Goal: Task Accomplishment & Management: Use online tool/utility

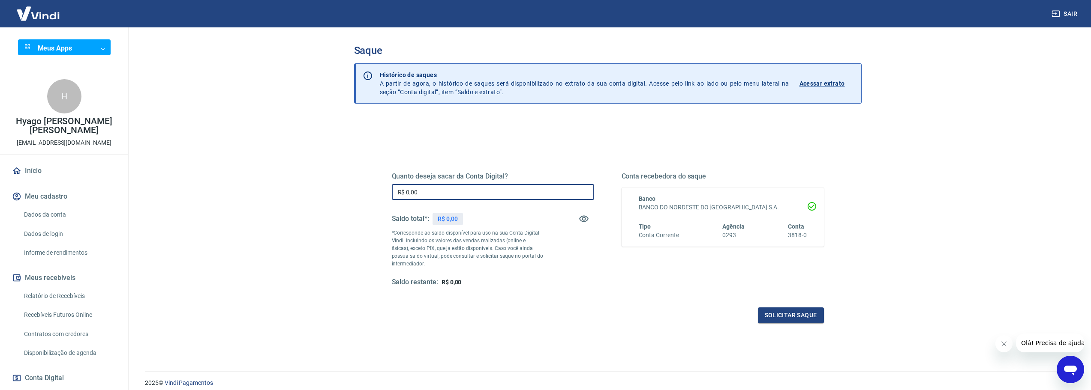
click at [444, 190] on input "R$ 0,00" at bounding box center [493, 192] width 202 height 16
click at [475, 192] on input "R$ 0,00" at bounding box center [493, 192] width 202 height 16
